Goal: Task Accomplishment & Management: Manage account settings

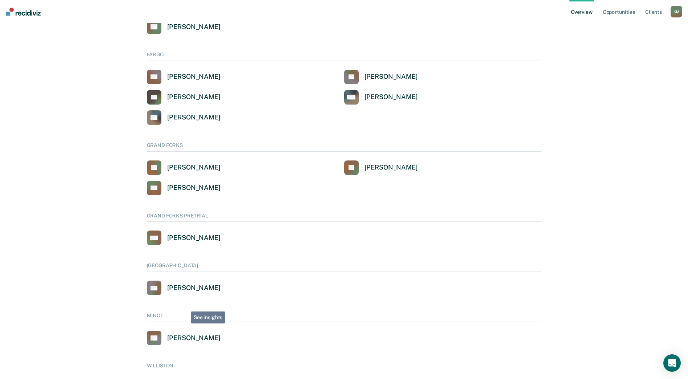
scroll to position [290, 0]
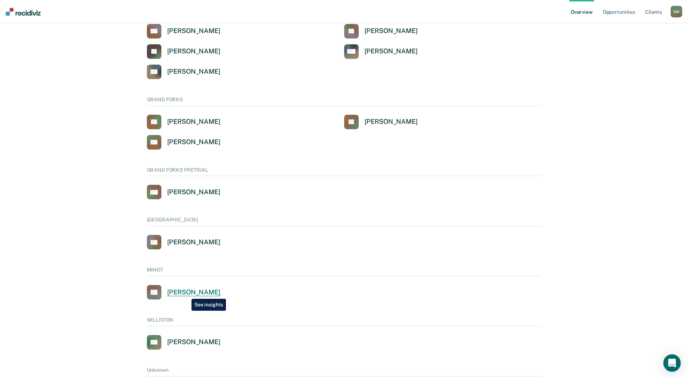
click at [186, 293] on div "[PERSON_NAME]" at bounding box center [193, 292] width 53 height 8
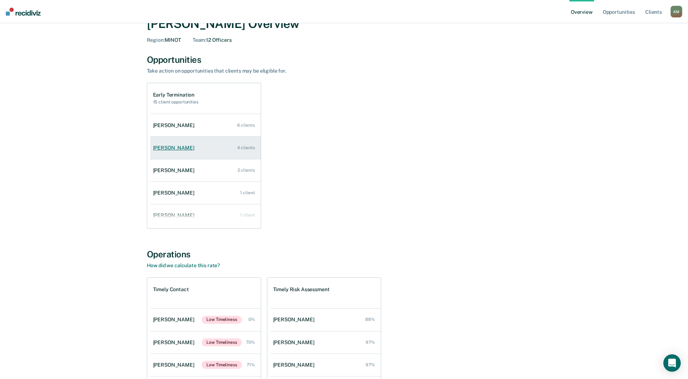
scroll to position [29, 0]
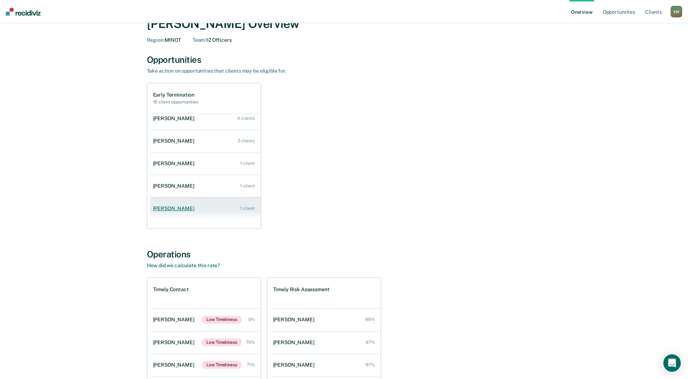
click at [168, 210] on div "[PERSON_NAME]" at bounding box center [175, 208] width 44 height 6
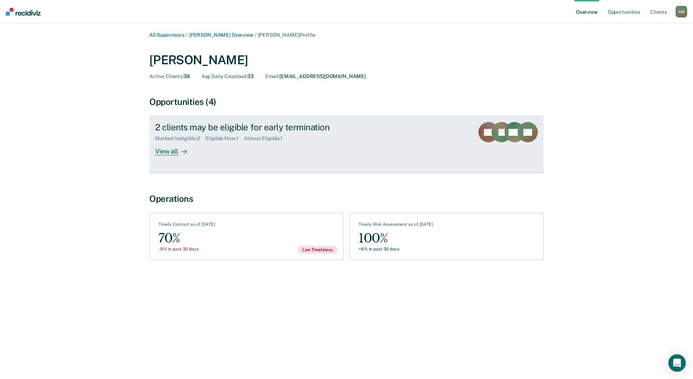
click at [175, 148] on div "View all" at bounding box center [175, 148] width 41 height 14
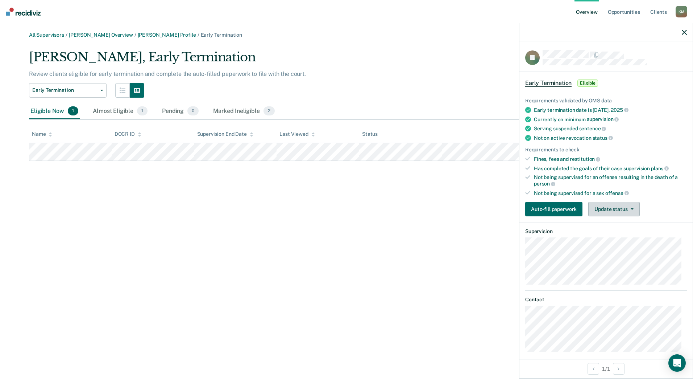
click at [633, 209] on icon "button" at bounding box center [632, 208] width 3 height 1
click at [593, 84] on span "Eligible" at bounding box center [588, 82] width 21 height 7
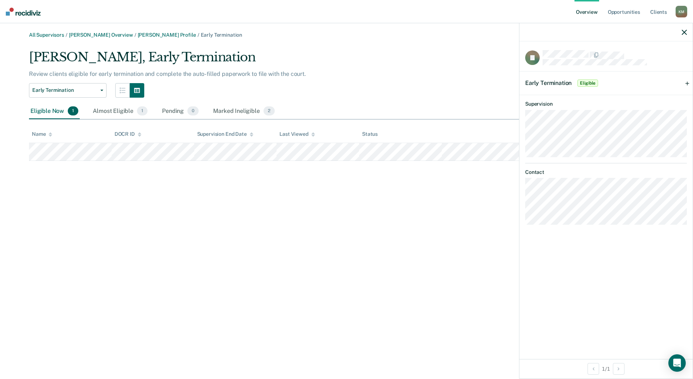
click at [593, 84] on span "Eligible" at bounding box center [588, 82] width 21 height 7
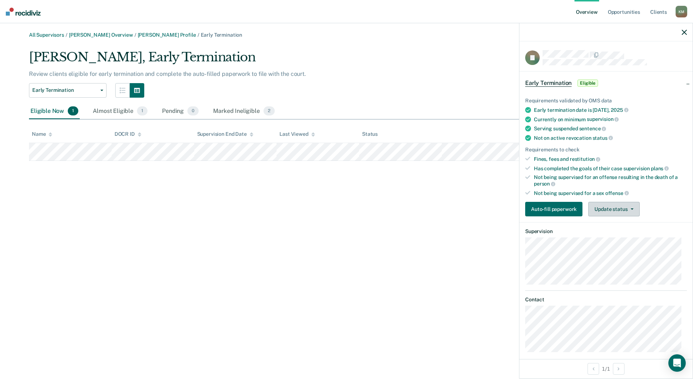
click at [631, 206] on button "Update status" at bounding box center [614, 209] width 51 height 15
click at [620, 236] on button "Mark Ineligible" at bounding box center [624, 238] width 70 height 12
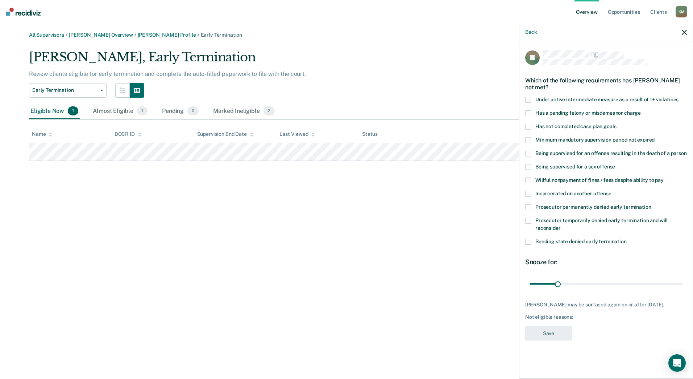
click at [531, 125] on span at bounding box center [528, 127] width 6 height 6
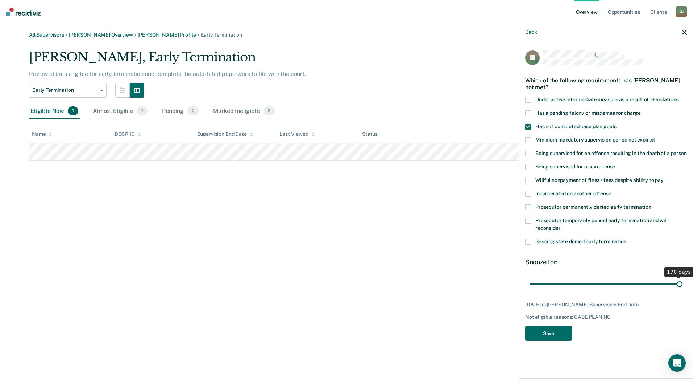
drag, startPoint x: 560, startPoint y: 283, endPoint x: 682, endPoint y: 281, distance: 122.2
type input "170"
click at [682, 281] on input "range" at bounding box center [606, 283] width 153 height 13
click at [550, 331] on button "Save" at bounding box center [548, 333] width 47 height 15
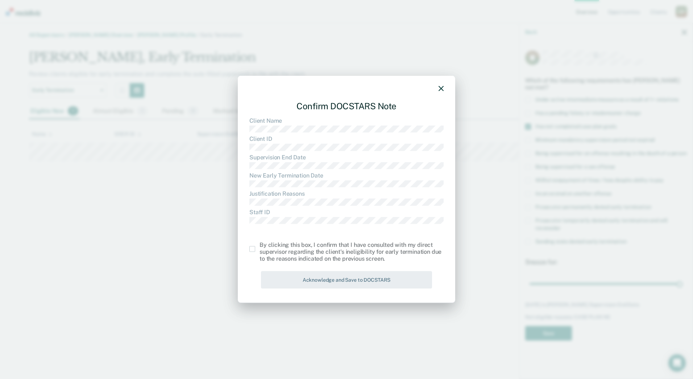
click at [253, 247] on span at bounding box center [252, 249] width 6 height 6
click at [260, 246] on input "checkbox" at bounding box center [260, 246] width 0 height 0
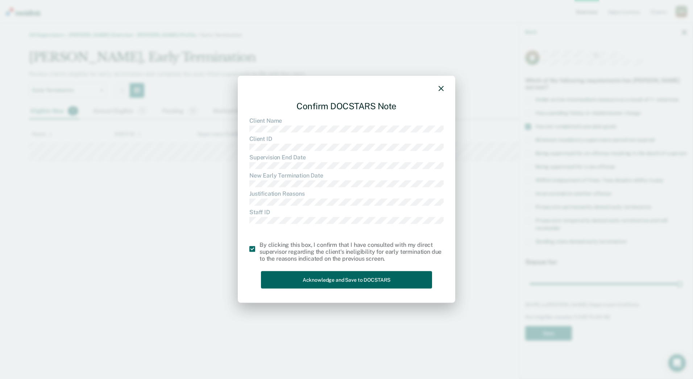
click at [354, 281] on button "Acknowledge and Save to DOCSTARS" at bounding box center [346, 280] width 171 height 18
